Goal: Contribute content: Add original content to the website for others to see

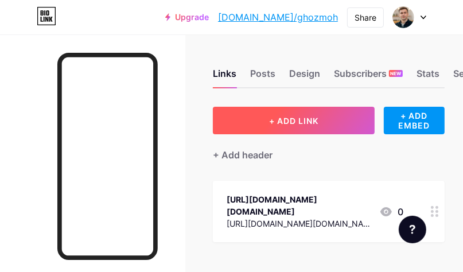
click at [287, 116] on span "+ ADD LINK" at bounding box center [293, 121] width 49 height 10
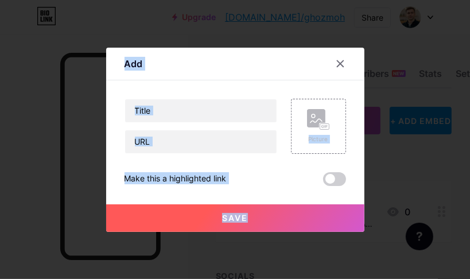
drag, startPoint x: 117, startPoint y: 57, endPoint x: 305, endPoint y: 222, distance: 250.0
click at [305, 222] on div "Add Content YouTube Play YouTube video without leaving your page. ADD Vimeo Pla…" at bounding box center [235, 140] width 258 height 184
copy div "Add Content YouTube Play YouTube video without leaving your page. ADD Vimeo Pla…"
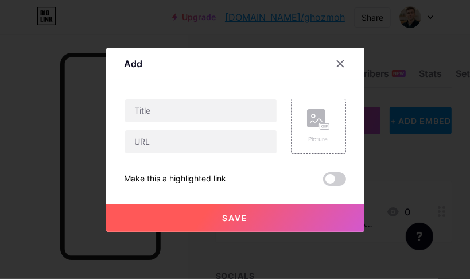
click at [377, 138] on div at bounding box center [235, 139] width 470 height 279
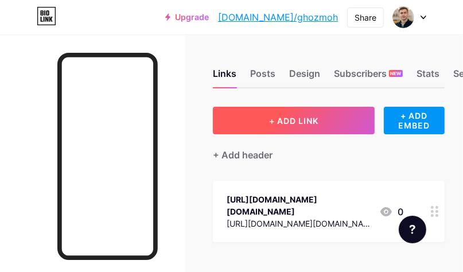
click at [278, 125] on button "+ ADD LINK" at bounding box center [294, 121] width 162 height 28
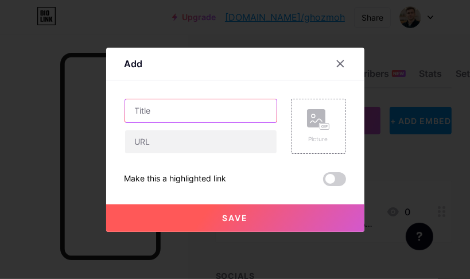
click at [165, 112] on input "text" at bounding box center [200, 110] width 151 height 23
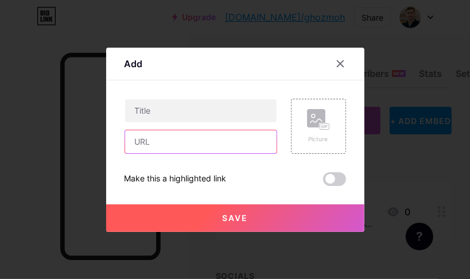
click at [183, 151] on input "text" at bounding box center [200, 141] width 151 height 23
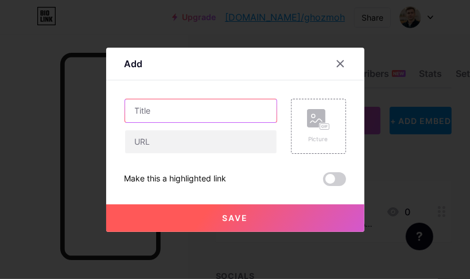
click at [243, 106] on input "text" at bounding box center [200, 110] width 151 height 23
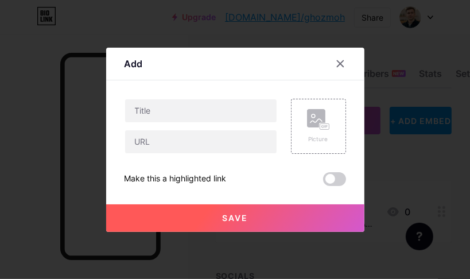
drag, startPoint x: 119, startPoint y: 174, endPoint x: 233, endPoint y: 168, distance: 113.7
click at [233, 168] on div "Add Content YouTube Play YouTube video without leaving your page. ADD Vimeo Pla…" at bounding box center [235, 140] width 258 height 184
drag, startPoint x: 215, startPoint y: 176, endPoint x: 248, endPoint y: 190, distance: 36.2
click at [248, 190] on div "Save" at bounding box center [235, 209] width 258 height 46
drag, startPoint x: 121, startPoint y: 177, endPoint x: 348, endPoint y: 179, distance: 227.2
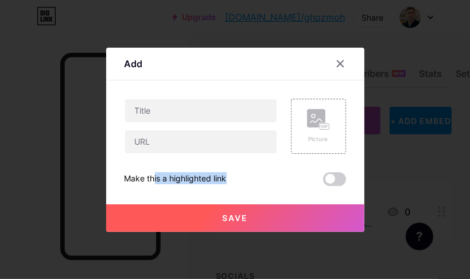
click at [348, 179] on div "Add Content YouTube Play YouTube video without leaving your page. ADD Vimeo Pla…" at bounding box center [235, 140] width 258 height 184
click at [337, 181] on span at bounding box center [334, 179] width 23 height 14
click at [323, 182] on input "checkbox" at bounding box center [323, 182] width 0 height 0
click at [326, 177] on span at bounding box center [334, 179] width 23 height 14
click at [323, 182] on input "checkbox" at bounding box center [323, 182] width 0 height 0
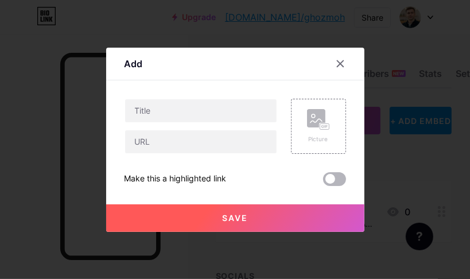
click at [326, 177] on span at bounding box center [334, 179] width 23 height 14
click at [323, 182] on input "checkbox" at bounding box center [323, 182] width 0 height 0
drag, startPoint x: 219, startPoint y: 188, endPoint x: 272, endPoint y: 242, distance: 75.9
click at [226, 173] on div "Make this a highlighted link" at bounding box center [234, 179] width 221 height 14
click at [224, 176] on div "Make this a highlighted link" at bounding box center [234, 179] width 221 height 14
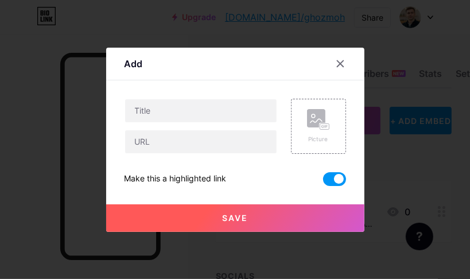
click at [224, 176] on div "Make this a highlighted link" at bounding box center [234, 179] width 221 height 14
click at [223, 176] on div "Make this a highlighted link" at bounding box center [175, 179] width 102 height 14
click at [223, 177] on div "Make this a highlighted link" at bounding box center [175, 179] width 102 height 14
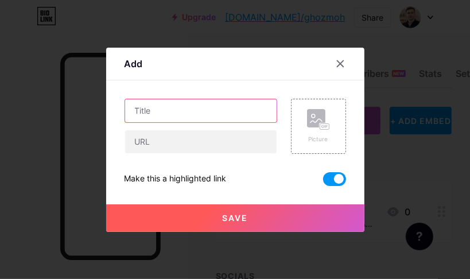
paste input "Enter for a $750 [DEMOGRAPHIC_DATA]-fil-A Gift Card Now!"
type input "Enter for a $750 [DEMOGRAPHIC_DATA]-fil-A Gift Card Now!"
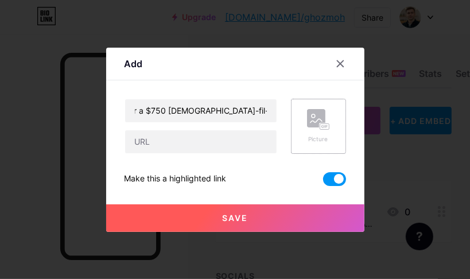
scroll to position [0, 0]
drag, startPoint x: 300, startPoint y: 121, endPoint x: 262, endPoint y: 153, distance: 49.7
click at [262, 153] on div at bounding box center [200, 142] width 153 height 24
click at [300, 134] on div "Picture" at bounding box center [318, 126] width 55 height 55
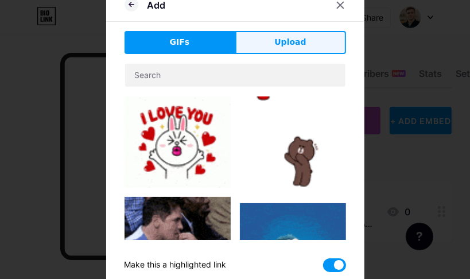
click at [280, 46] on span "Upload" at bounding box center [290, 42] width 32 height 12
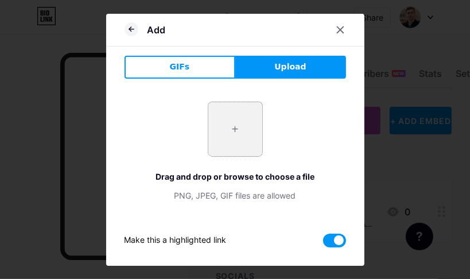
click at [228, 129] on input "file" at bounding box center [235, 129] width 54 height 54
type input "C:\fakepath\GRENNCARD.png"
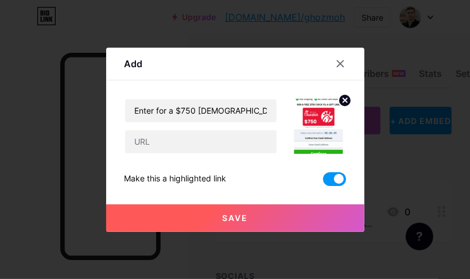
click at [326, 180] on span at bounding box center [334, 179] width 23 height 14
click at [323, 182] on input "checkbox" at bounding box center [323, 182] width 0 height 0
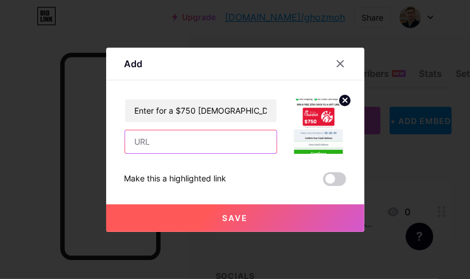
paste input "[URL][DOMAIN_NAME]"
type input "[URL][DOMAIN_NAME]"
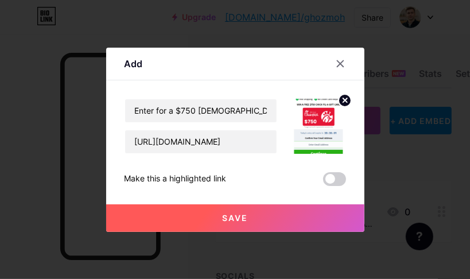
scroll to position [0, 0]
click at [227, 213] on span "Save" at bounding box center [235, 218] width 26 height 10
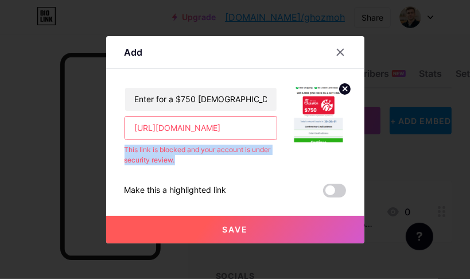
drag, startPoint x: 121, startPoint y: 147, endPoint x: 178, endPoint y: 161, distance: 59.1
click at [178, 161] on div "This link is blocked and your account is under security review." at bounding box center [200, 155] width 153 height 21
copy div "This link is blocked and your account is under security review."
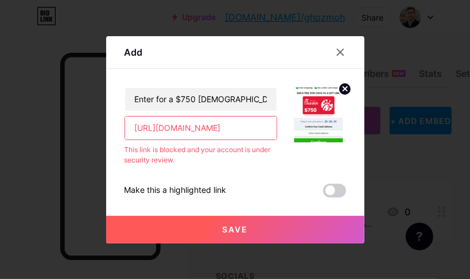
scroll to position [0, 103]
drag, startPoint x: 127, startPoint y: 125, endPoint x: 272, endPoint y: 128, distance: 145.2
click at [272, 128] on input "[URL][DOMAIN_NAME]" at bounding box center [200, 127] width 151 height 23
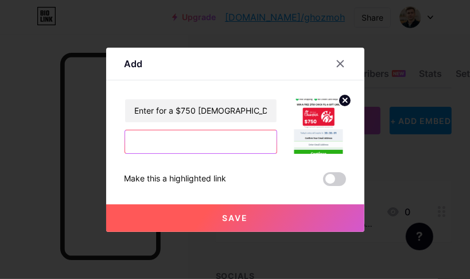
paste input "[URL][DOMAIN_NAME]"
type input "[URL][DOMAIN_NAME]"
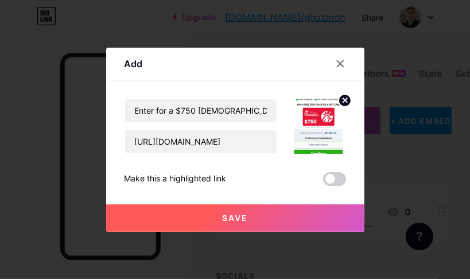
click at [234, 219] on span "Save" at bounding box center [235, 218] width 26 height 10
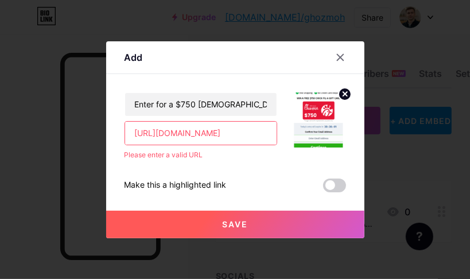
click at [234, 219] on span "Save" at bounding box center [235, 224] width 26 height 10
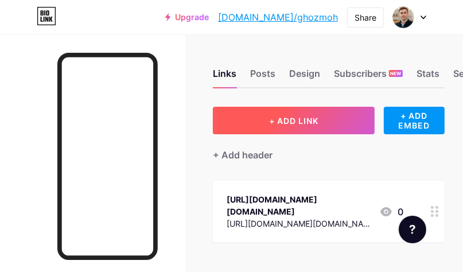
click at [266, 125] on button "+ ADD LINK" at bounding box center [294, 121] width 162 height 28
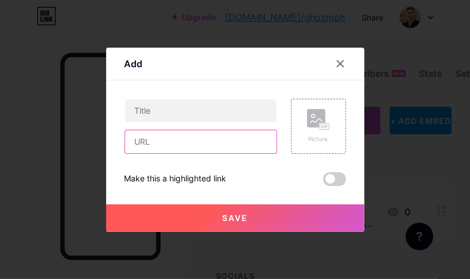
paste input "[URL][DOMAIN_NAME]"
type input "[URL][DOMAIN_NAME]"
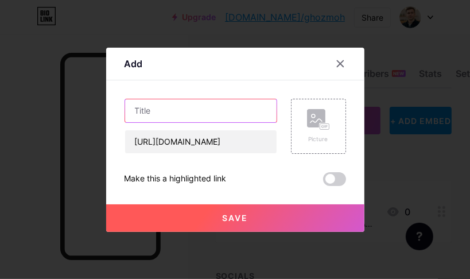
paste input "Enter for a $750 Chick-fil-A Gift Card Now"
type input "Enter for a $750 Chick-fil-A Gift Card Now"
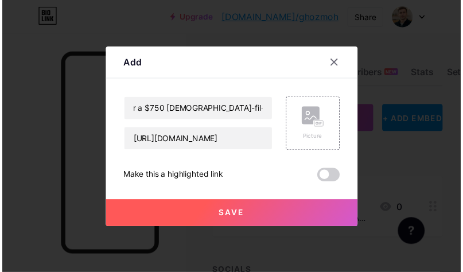
scroll to position [0, 0]
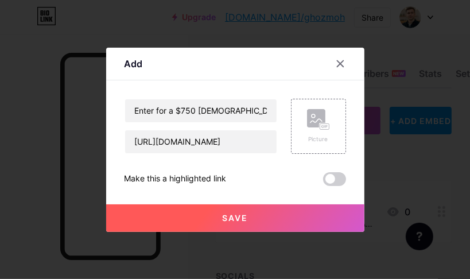
click at [227, 218] on span "Save" at bounding box center [235, 218] width 26 height 10
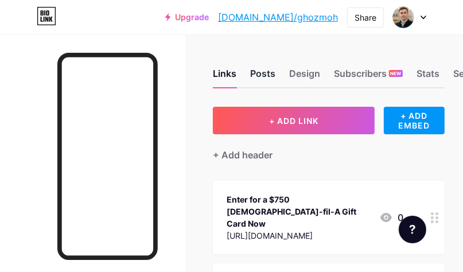
click at [271, 76] on div "Posts" at bounding box center [262, 77] width 25 height 21
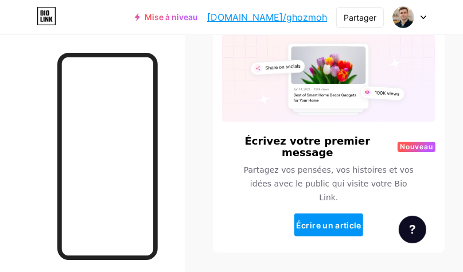
scroll to position [92, 0]
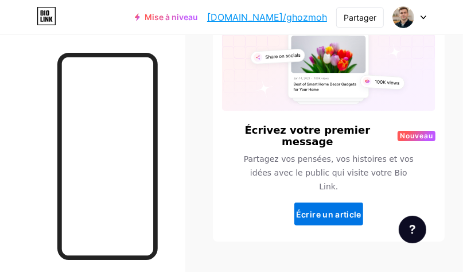
click at [336, 209] on font "Écrire un article" at bounding box center [328, 214] width 65 height 10
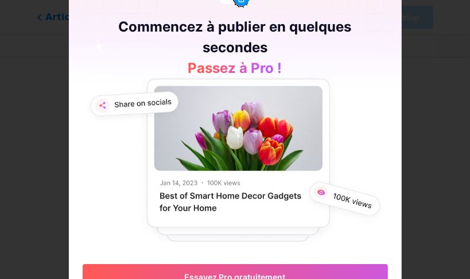
click at [408, 99] on div at bounding box center [235, 139] width 470 height 279
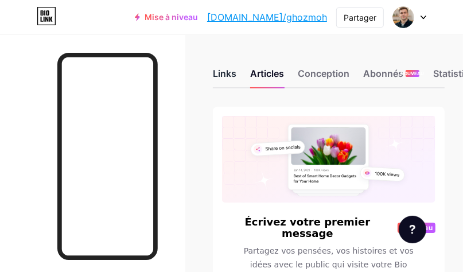
click at [223, 73] on font "Links" at bounding box center [225, 73] width 24 height 11
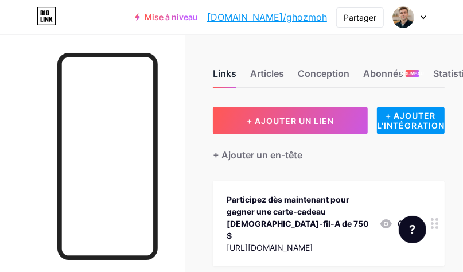
scroll to position [46, 0]
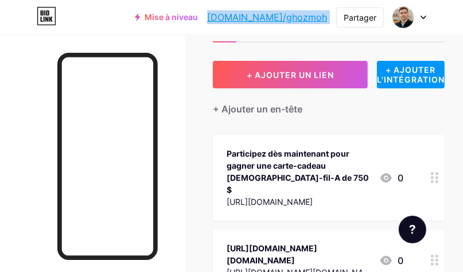
drag, startPoint x: 247, startPoint y: 16, endPoint x: 335, endPoint y: 20, distance: 88.4
click at [335, 20] on div "Mise à niveau bio.link/ghozmo... bio.link/ghozmoh Partager Changer de compte Mo…" at bounding box center [280, 17] width 291 height 21
copy div "Mise à niveau bio.link/ghozmo... bio.link/ghozmoh Partager Changer de compte Mo…"
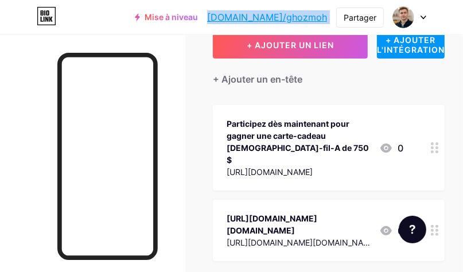
scroll to position [92, 0]
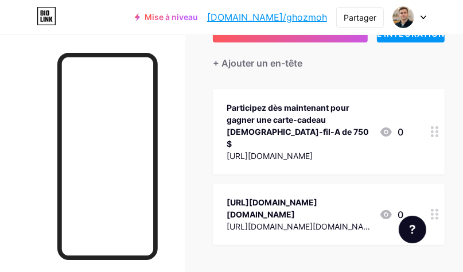
click at [392, 127] on icon at bounding box center [385, 131] width 11 height 9
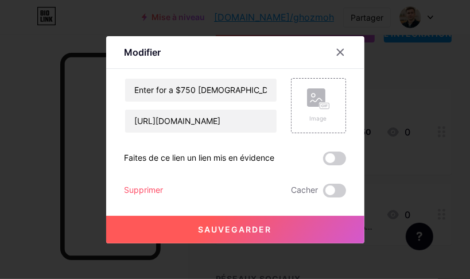
click at [147, 190] on font "Supprimer" at bounding box center [143, 190] width 39 height 10
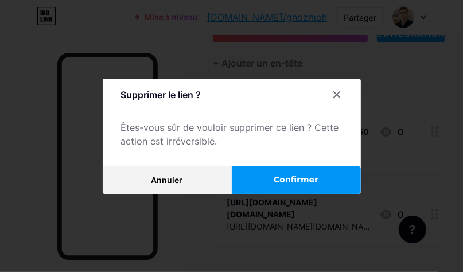
click at [296, 184] on font "Confirmer" at bounding box center [296, 179] width 45 height 9
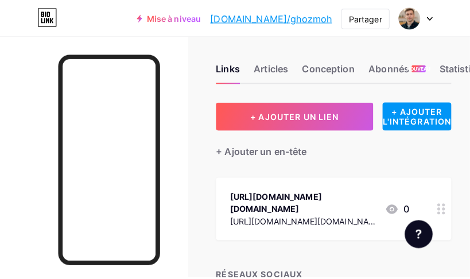
scroll to position [0, 0]
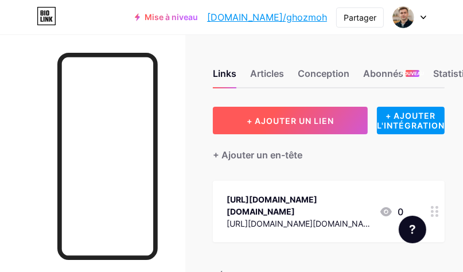
click at [283, 117] on font "+ AJOUTER UN LIEN" at bounding box center [290, 121] width 87 height 10
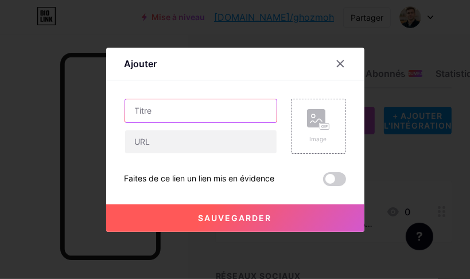
click at [170, 110] on input "text" at bounding box center [200, 110] width 151 height 23
paste input "Enter for a $750 Chick-fil-A Gift Card Now"
type input "Enter for a $750 Chick-fil-A Gift Card Now"
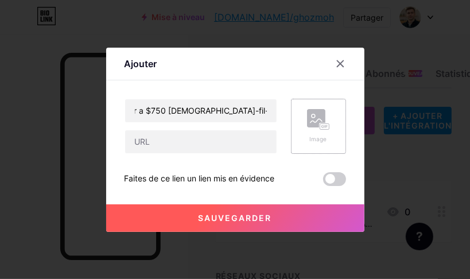
click at [308, 130] on div "Image" at bounding box center [318, 126] width 23 height 34
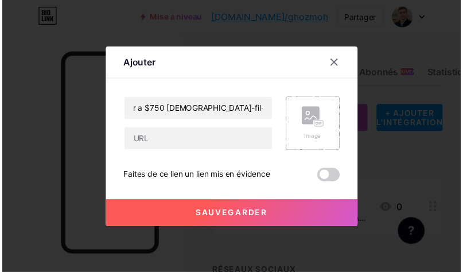
scroll to position [0, 0]
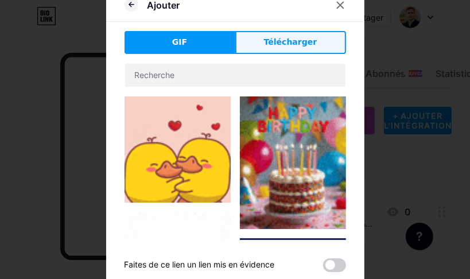
click at [276, 44] on font "Télécharger" at bounding box center [290, 41] width 53 height 9
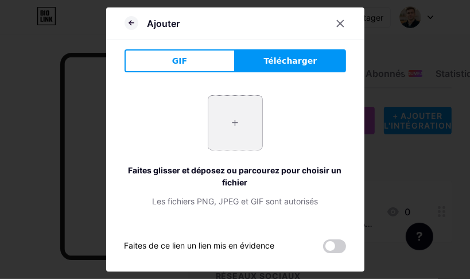
click at [226, 128] on input "file" at bounding box center [235, 123] width 54 height 54
type input "C:\fakepath\GRENNCARD.png"
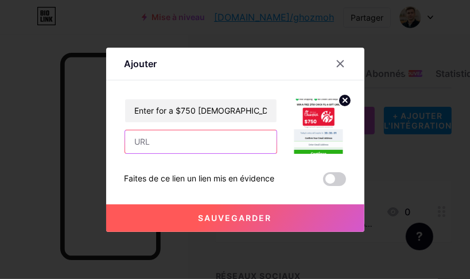
paste input "[URL][DOMAIN_NAME]"
type input "[URL][DOMAIN_NAME]"
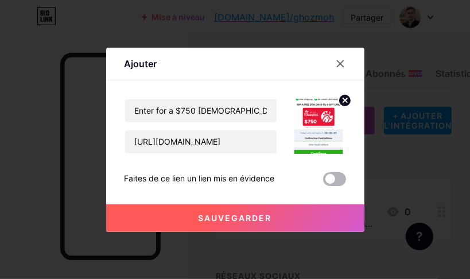
click at [335, 178] on span at bounding box center [334, 179] width 23 height 14
click at [323, 182] on input "checkbox" at bounding box center [323, 182] width 0 height 0
click at [245, 213] on font "Sauvegarder" at bounding box center [234, 218] width 73 height 10
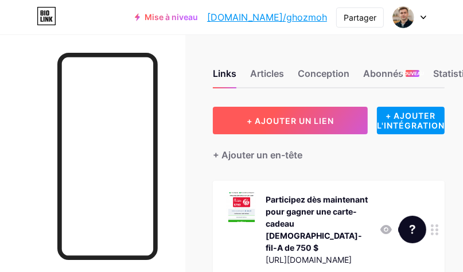
click at [295, 123] on font "+ AJOUTER UN LIEN" at bounding box center [290, 121] width 87 height 10
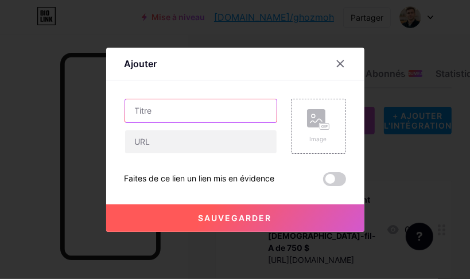
paste input "Enter for a $500 Aldi Gift Card!"
type input "Enter for a $500 Aldi Gift Card!"
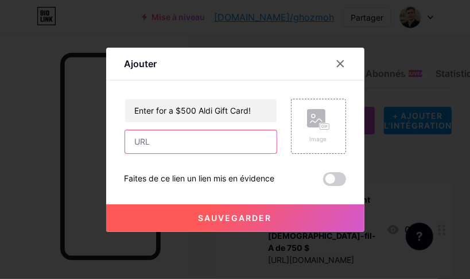
paste input "https://exe.io/33T6pIiu"
type input "https://exe.io/33T6pIiu"
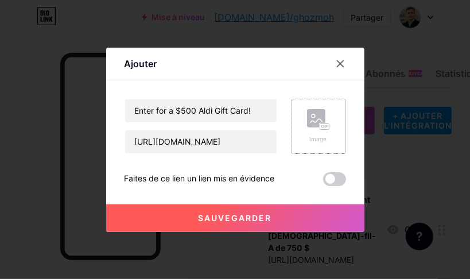
click at [313, 123] on rect at bounding box center [316, 118] width 18 height 18
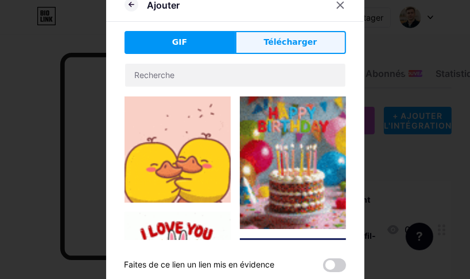
click at [295, 45] on font "Télécharger" at bounding box center [290, 41] width 53 height 9
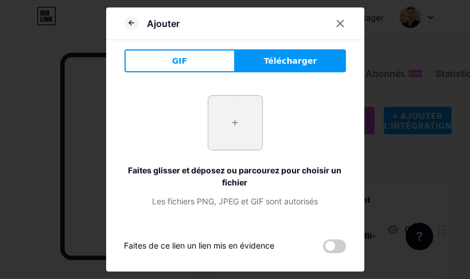
click at [232, 122] on input "file" at bounding box center [235, 123] width 54 height 54
type input "C:\fakepath\1fréé.png"
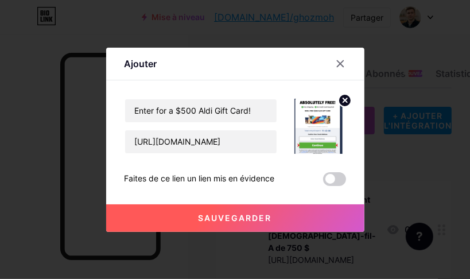
click at [335, 181] on span at bounding box center [334, 179] width 23 height 14
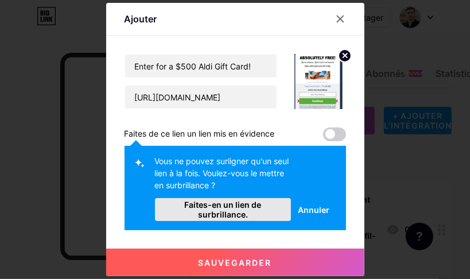
click at [236, 211] on font "Faites-en un lien de surbrillance." at bounding box center [222, 210] width 77 height 20
click at [236, 248] on button "Sauvegarder" at bounding box center [235, 262] width 258 height 28
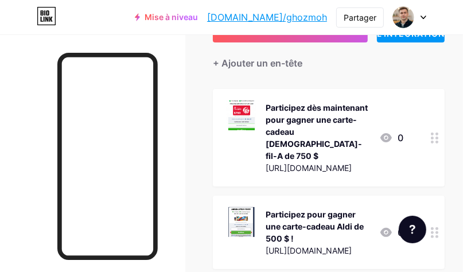
scroll to position [138, 0]
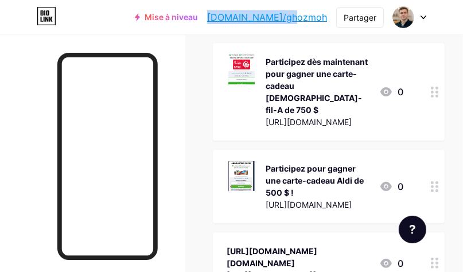
drag, startPoint x: 330, startPoint y: 16, endPoint x: 250, endPoint y: 26, distance: 81.5
click at [250, 26] on div "Mise à niveau bio.link/ghozmo... bio.link/ghozmoh Partager Changer de compte Mo…" at bounding box center [280, 17] width 291 height 21
copy font "[DOMAIN_NAME]/ghozmoh"
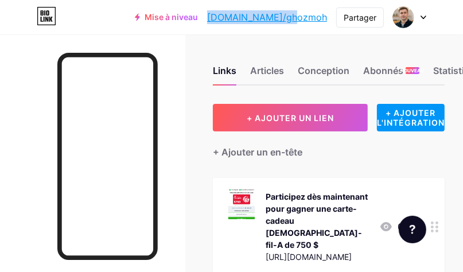
scroll to position [0, 0]
